Goal: Information Seeking & Learning: Learn about a topic

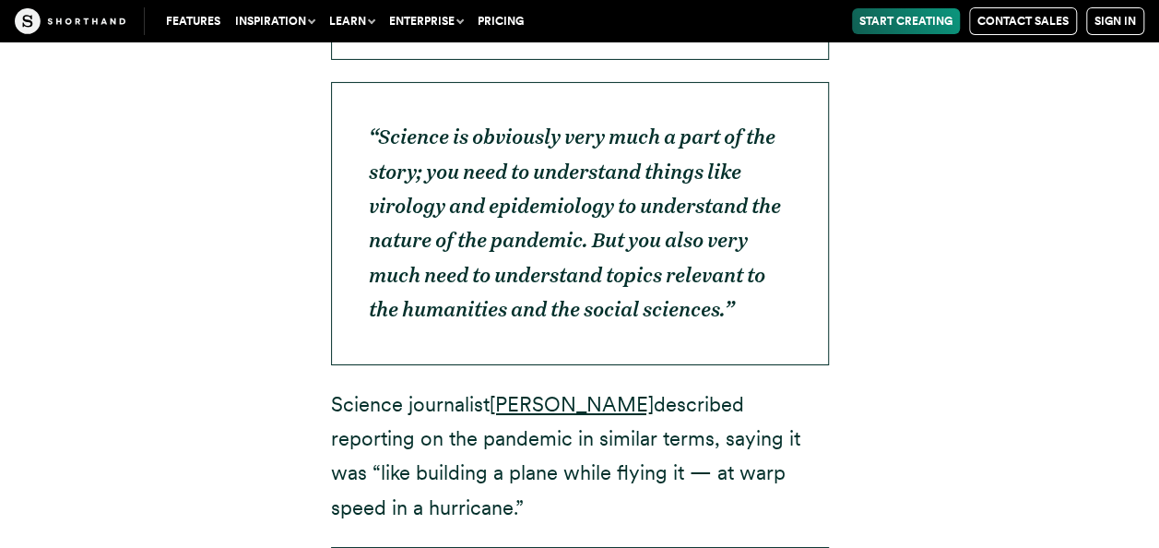
scroll to position [6676, 0]
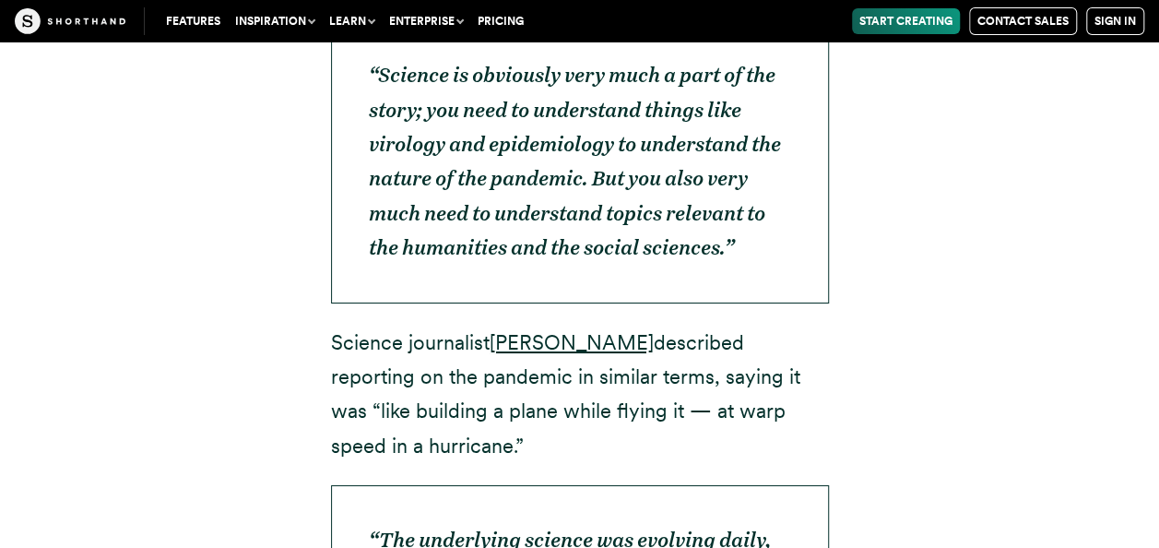
click at [1156, 521] on div "If we all think about the last time we had to grasp an incredibly complex scien…" at bounding box center [579, 15] width 1159 height 2694
drag, startPoint x: 1156, startPoint y: 521, endPoint x: 1165, endPoint y: 534, distance: 15.9
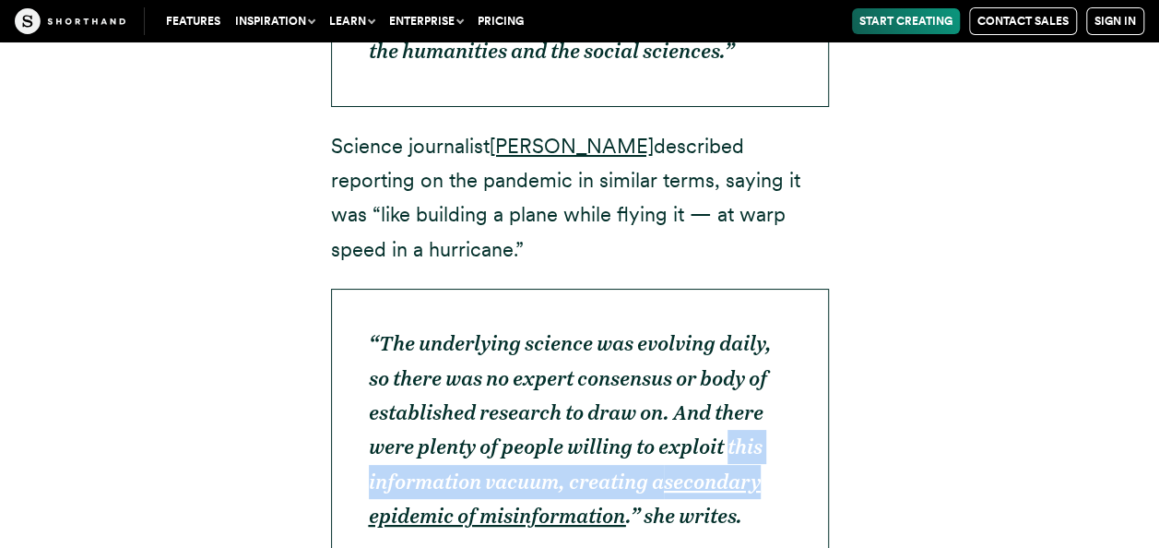
scroll to position [6910, 0]
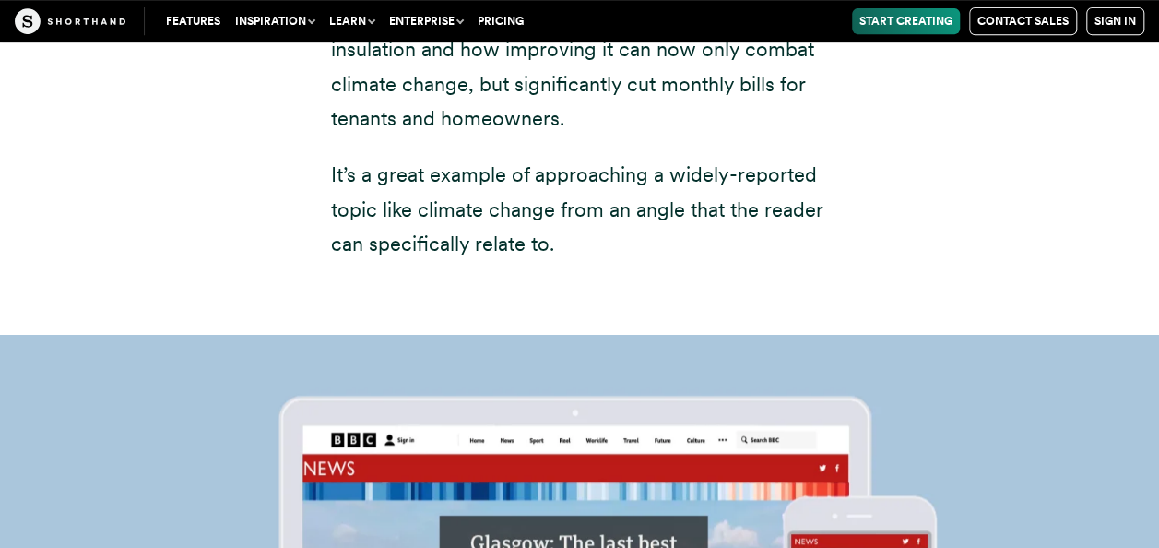
scroll to position [14434, 0]
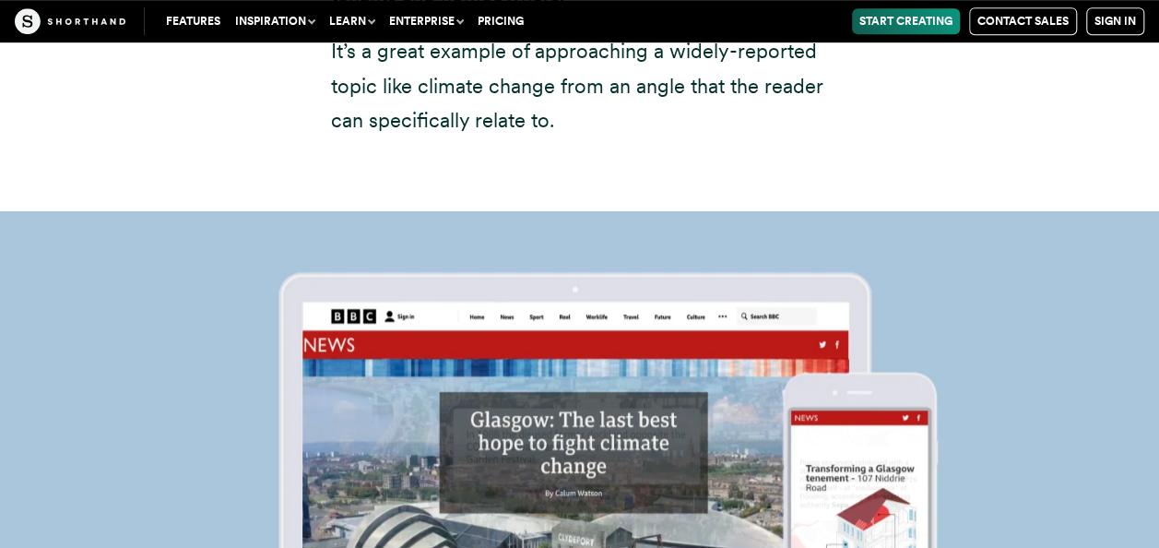
click at [1137, 430] on img at bounding box center [579, 485] width 1159 height 548
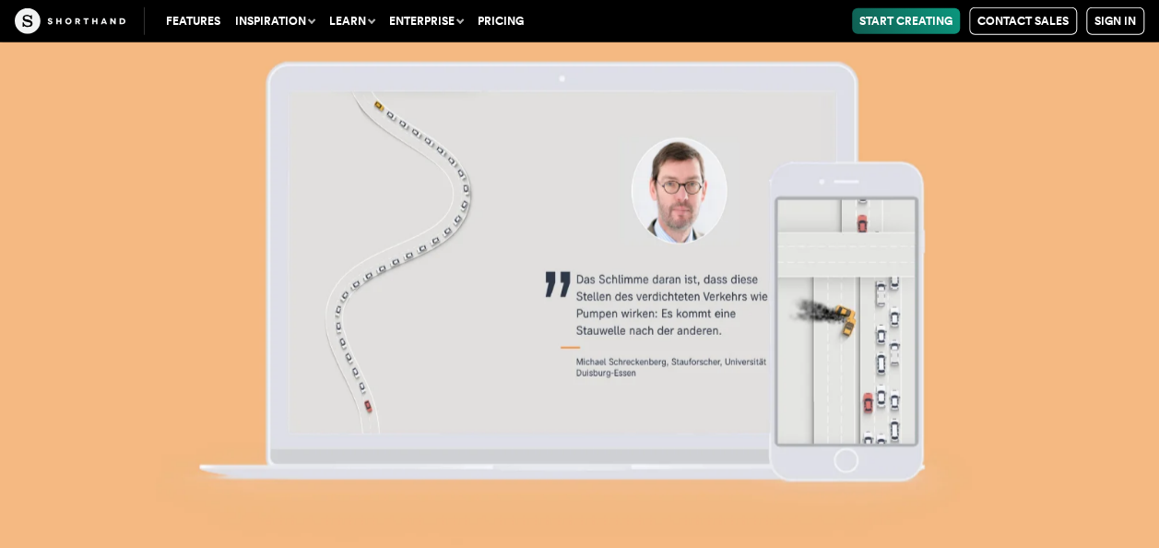
scroll to position [26867, 0]
